Goal: Information Seeking & Learning: Learn about a topic

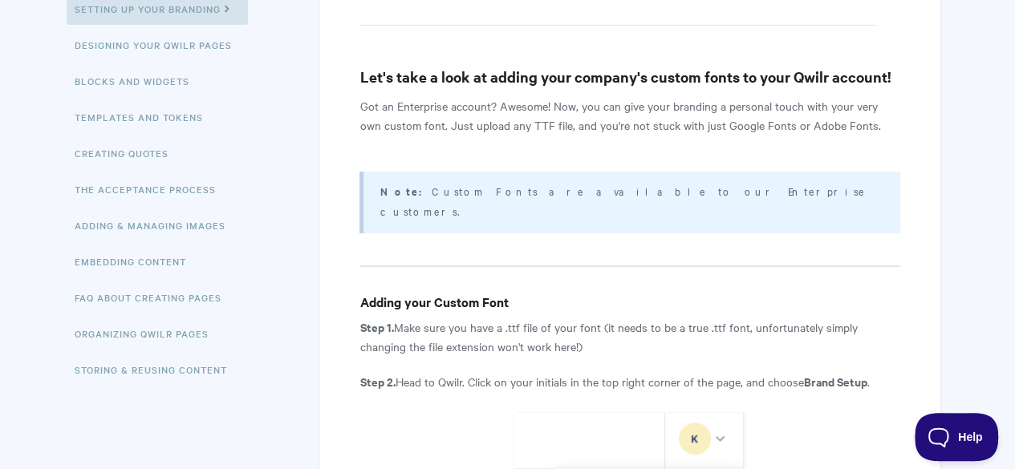
scroll to position [80, 0]
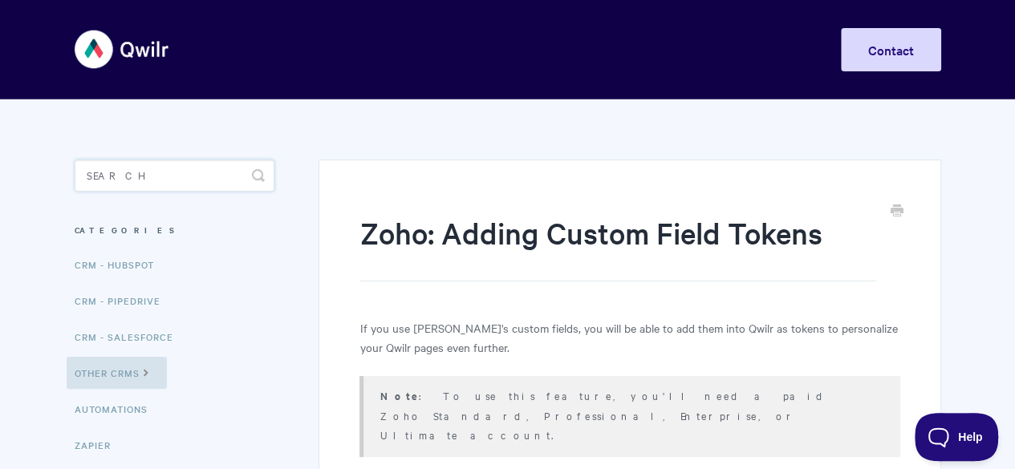
click at [106, 176] on input "Search" at bounding box center [175, 176] width 200 height 32
type input "fiedl"
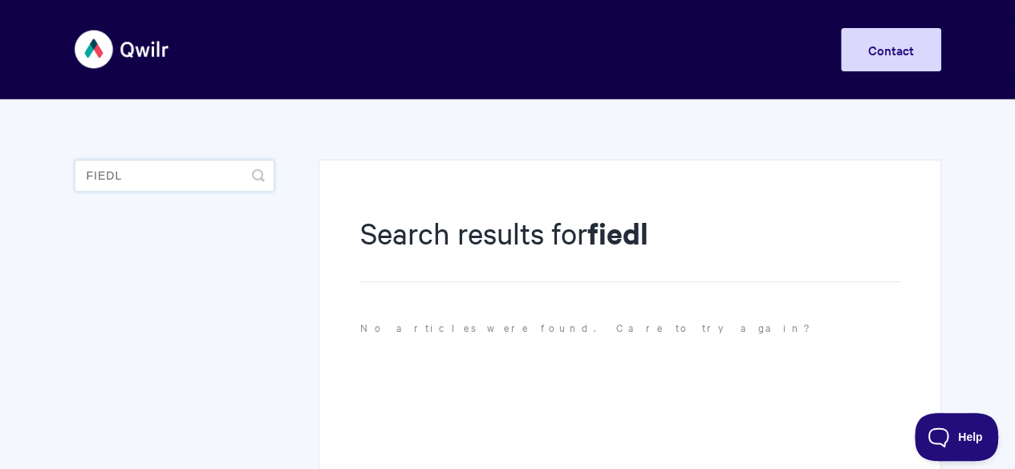
click at [155, 174] on input "fiedl" at bounding box center [175, 176] width 200 height 32
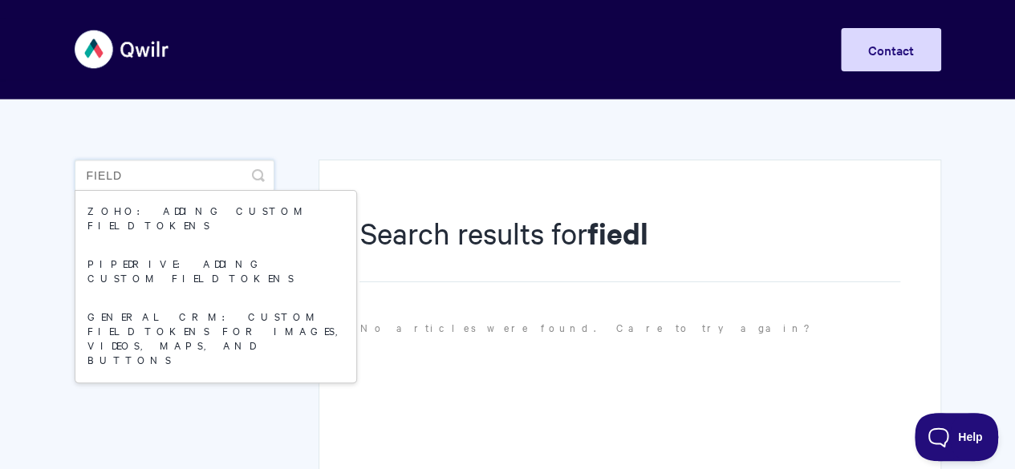
type input "field"
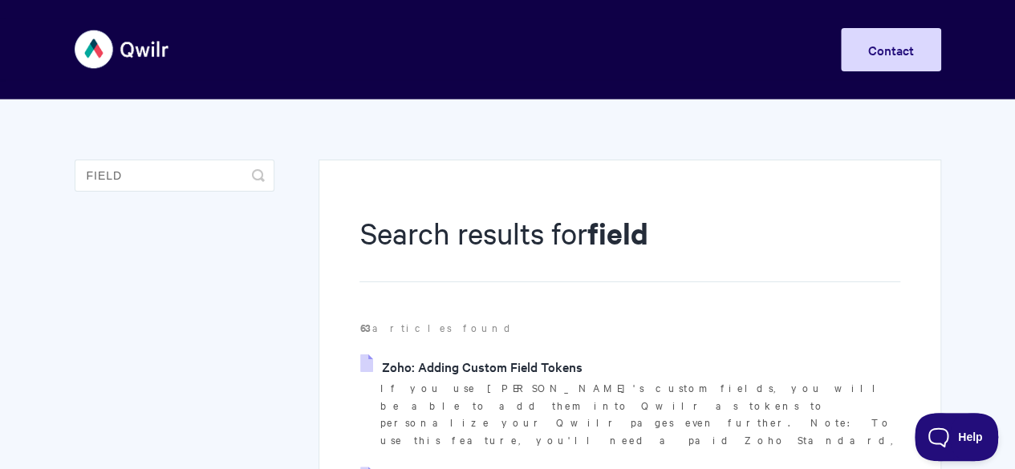
click at [121, 44] on img at bounding box center [122, 49] width 95 height 60
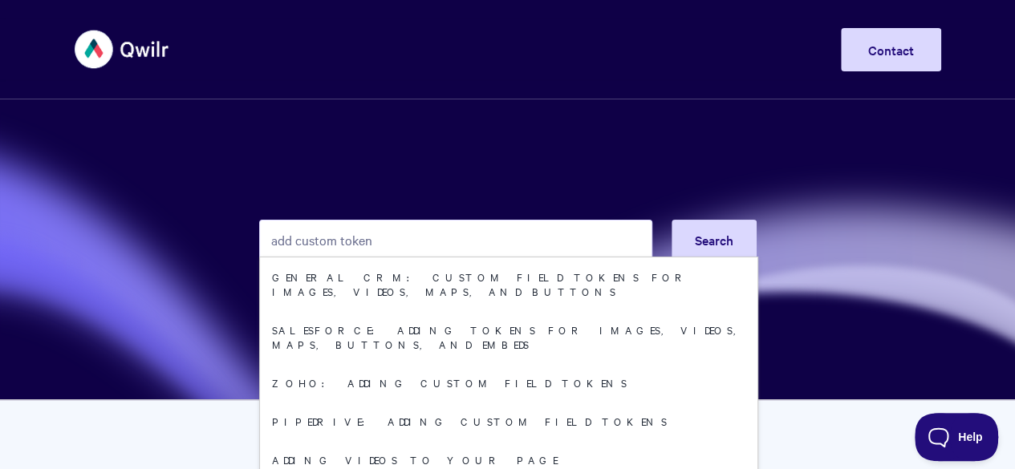
type input "add custom token"
